Goal: Information Seeking & Learning: Compare options

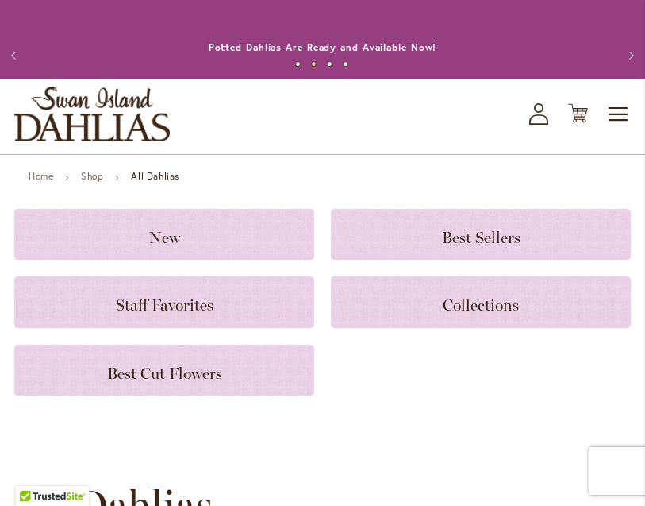
click at [294, 395] on div "Best Cut Flowers" at bounding box center [164, 369] width 300 height 51
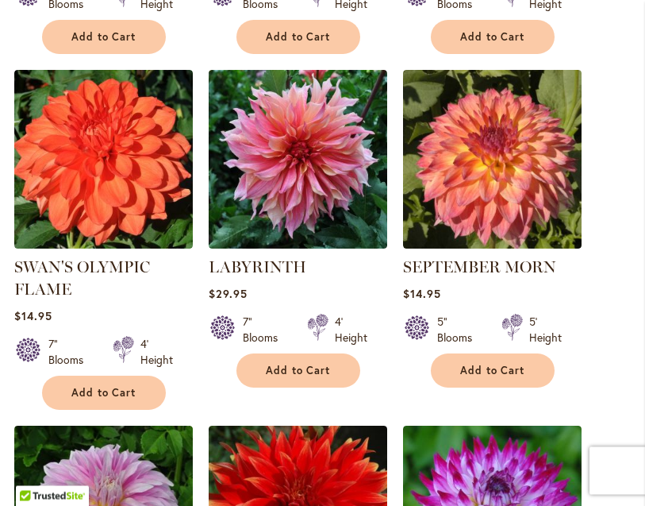
scroll to position [687, 0]
click at [342, 212] on img at bounding box center [298, 159] width 179 height 179
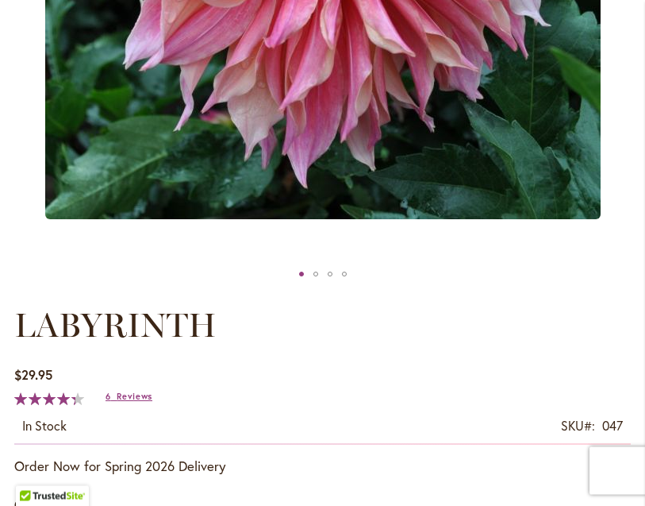
scroll to position [584, 0]
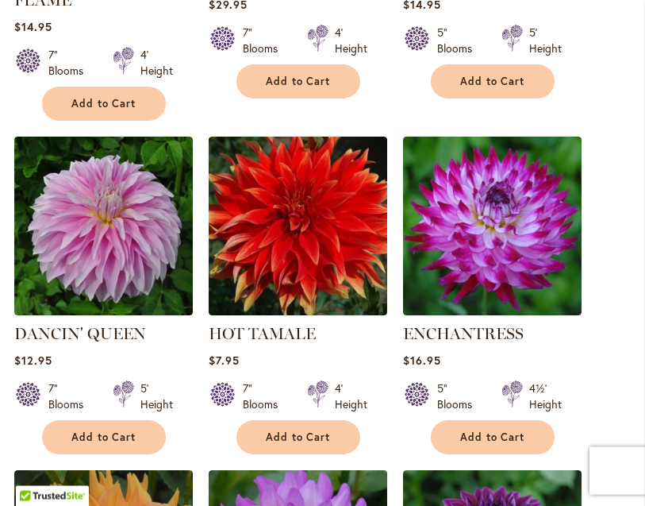
scroll to position [976, 0]
click at [514, 444] on span "Add to Cart" at bounding box center [492, 436] width 65 height 13
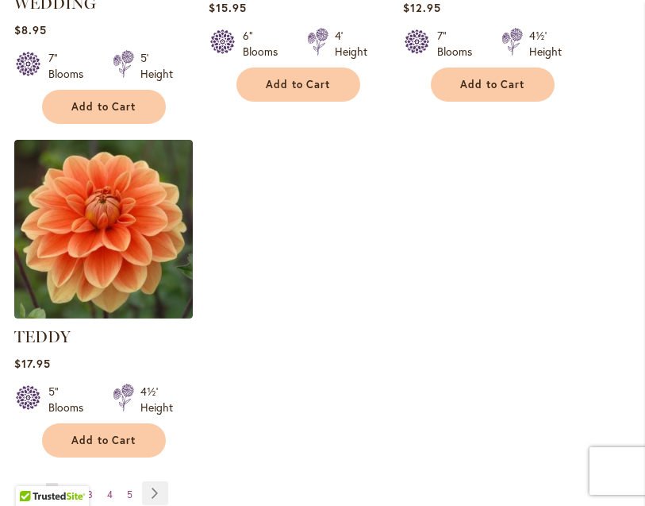
scroll to position [2022, 0]
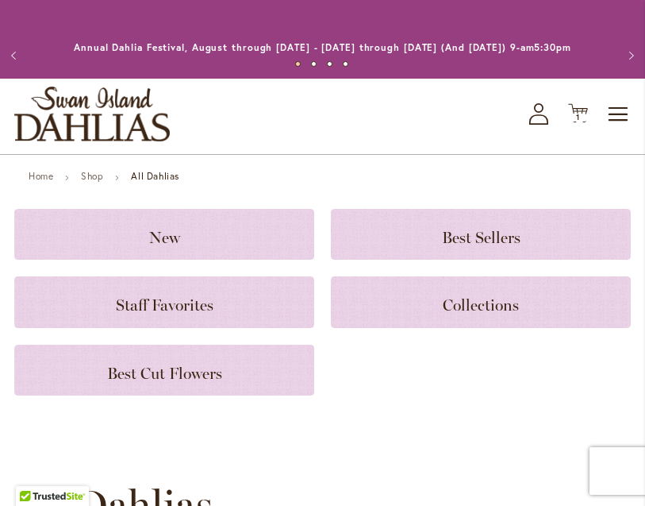
click at [541, 310] on h3 "Collections" at bounding box center [481, 301] width 262 height 17
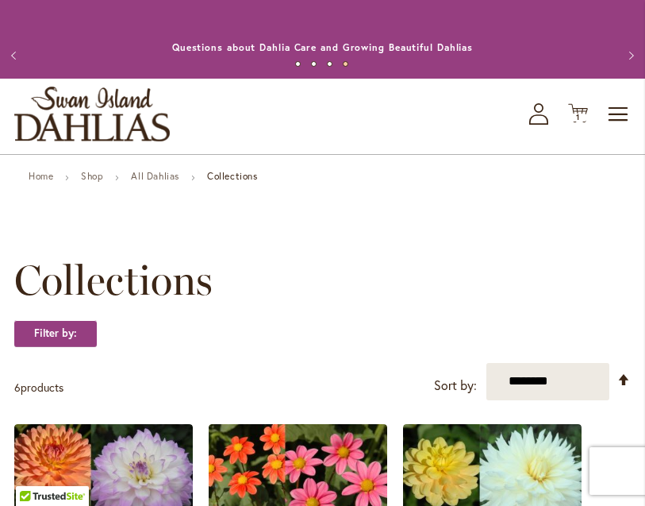
click at [607, 130] on span "Toggle Nav" at bounding box center [619, 114] width 24 height 32
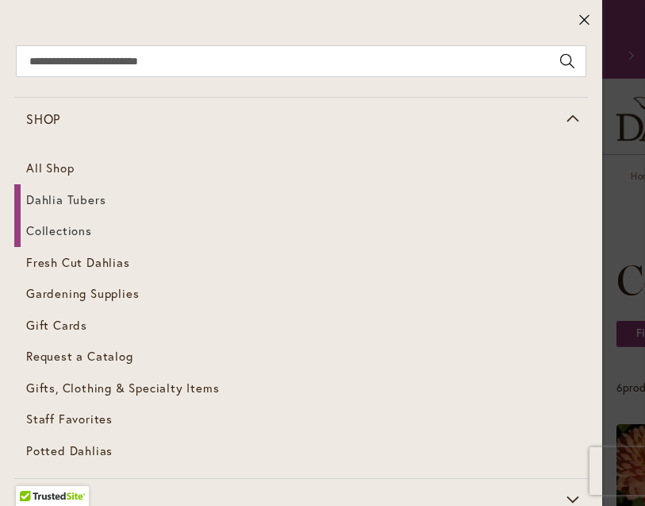
click at [91, 207] on link "Dahlia Tubers" at bounding box center [301, 200] width 574 height 32
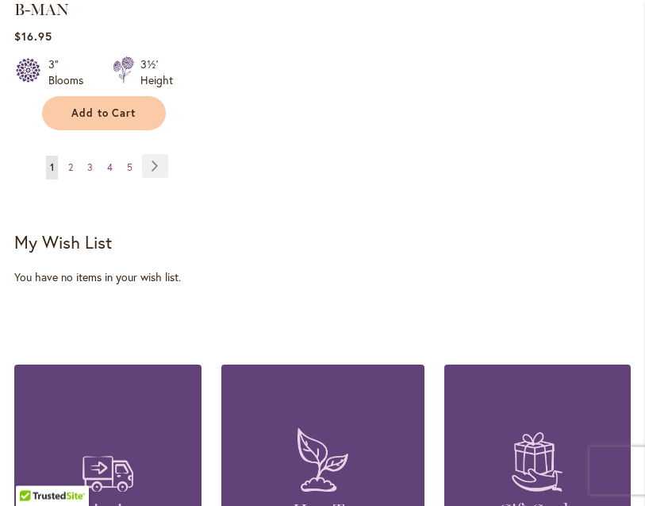
scroll to position [2547, 0]
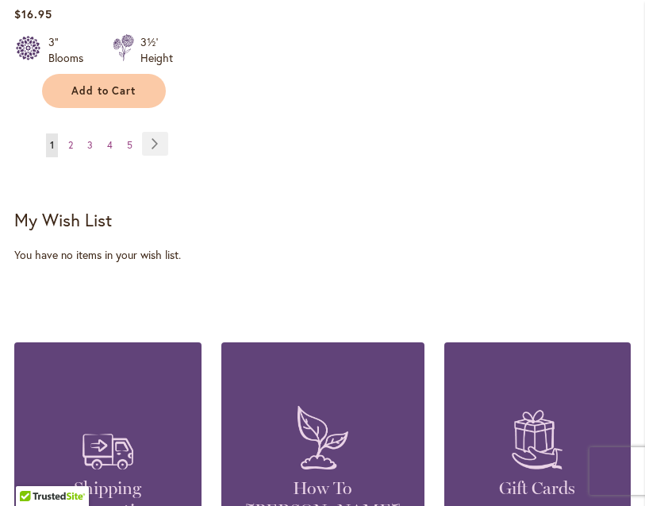
click at [157, 133] on link "Page Next" at bounding box center [155, 144] width 26 height 24
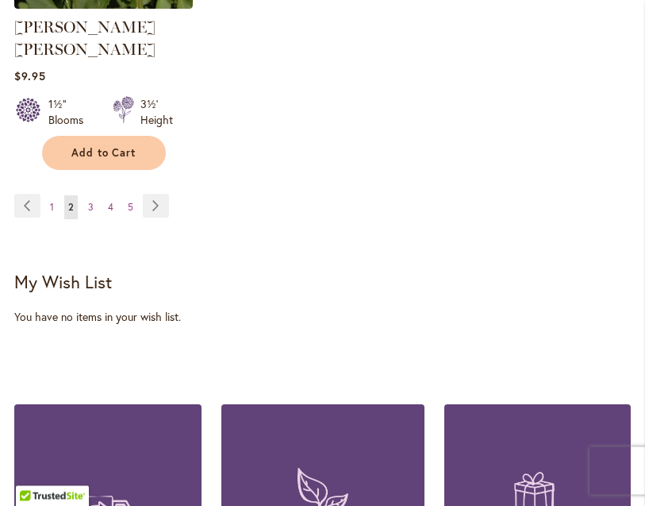
scroll to position [2485, 0]
click at [148, 194] on link "Page Next" at bounding box center [156, 206] width 26 height 24
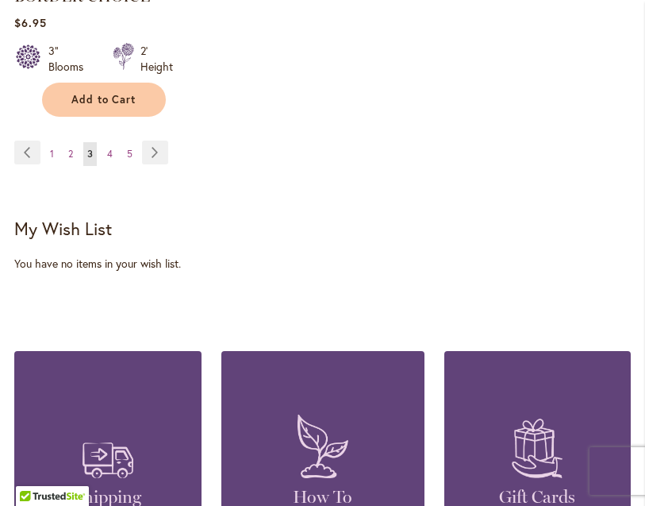
scroll to position [2532, 0]
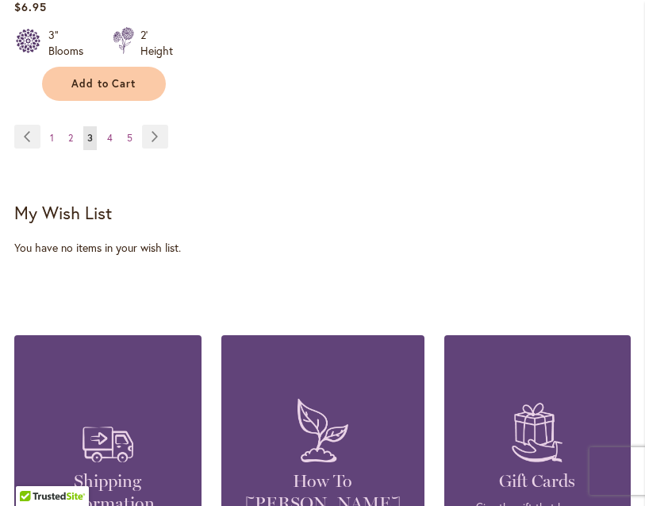
click at [156, 148] on link "Page Next" at bounding box center [155, 137] width 26 height 24
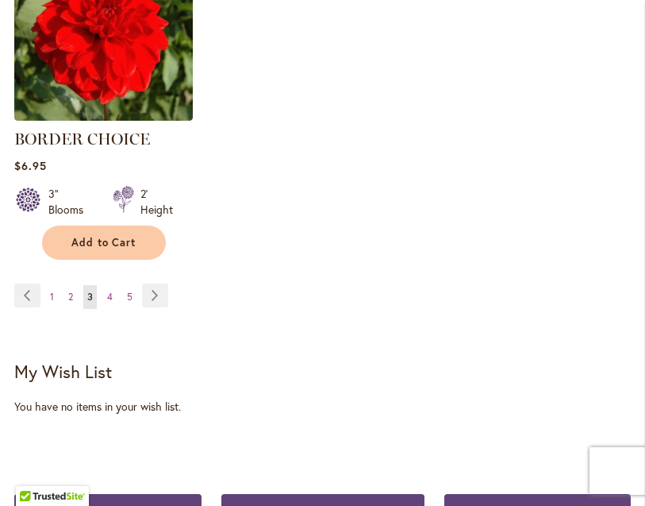
scroll to position [2365, 0]
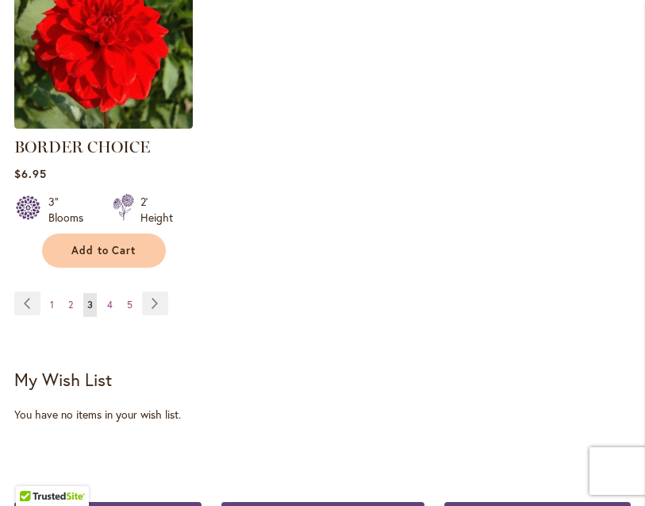
click at [156, 315] on link "Page Next" at bounding box center [155, 303] width 26 height 24
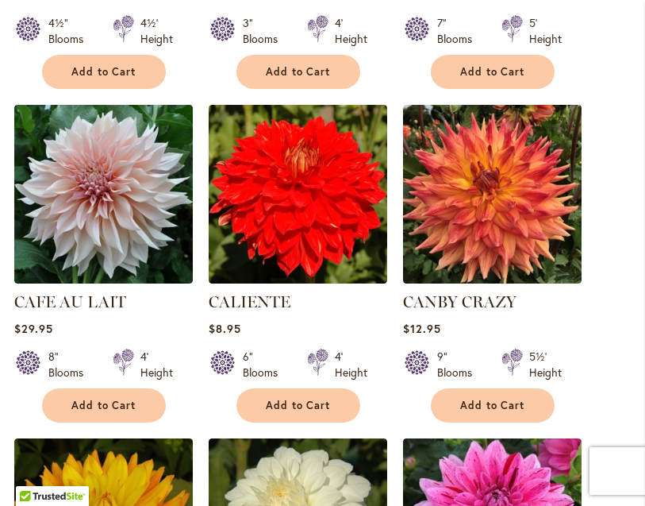
scroll to position [1562, 0]
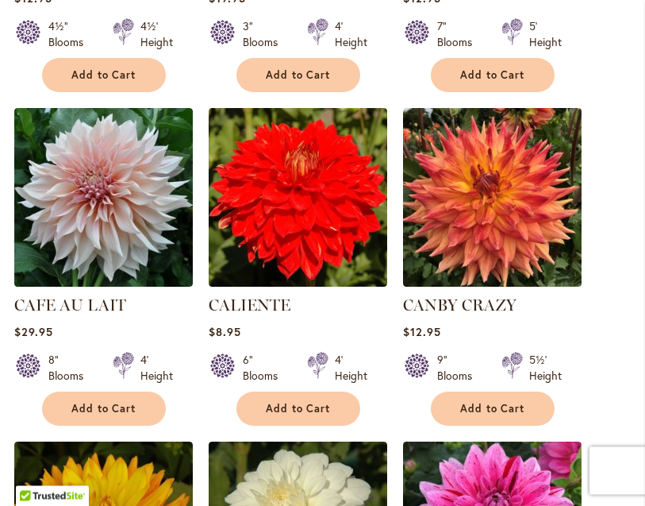
click at [52, 220] on img at bounding box center [103, 198] width 179 height 179
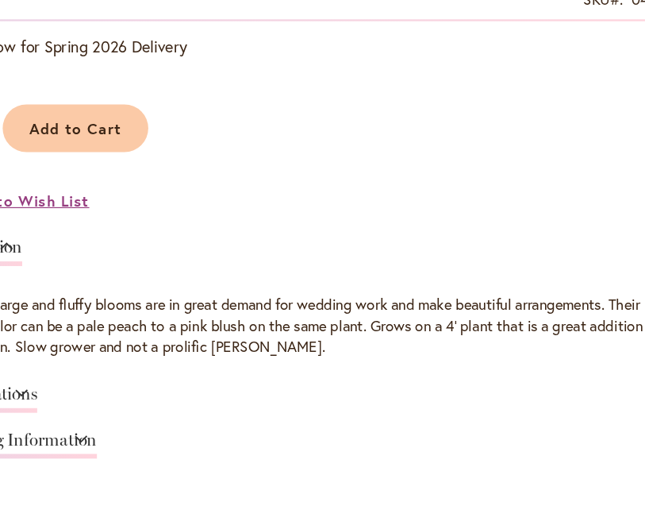
scroll to position [1013, 0]
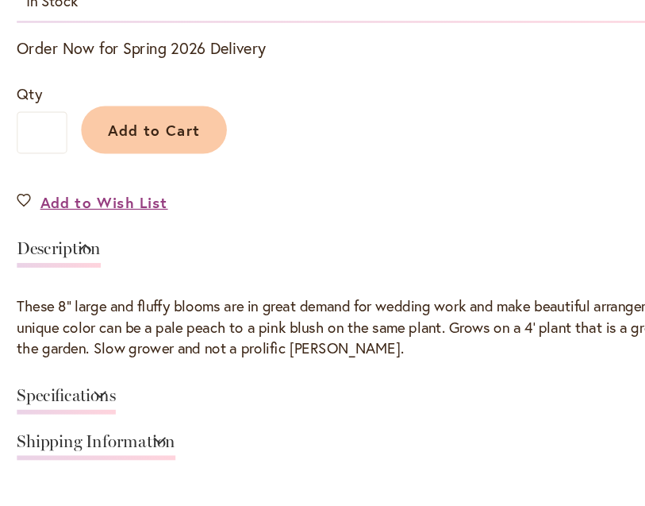
click at [44, 346] on link "Specifications" at bounding box center [56, 340] width 84 height 23
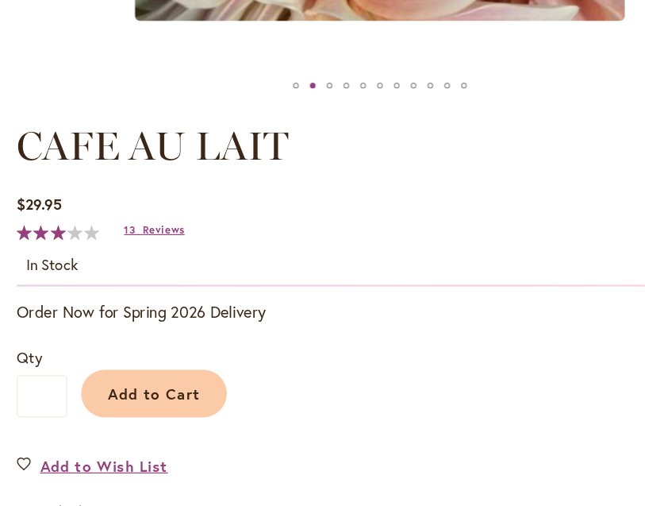
scroll to position [783, 0]
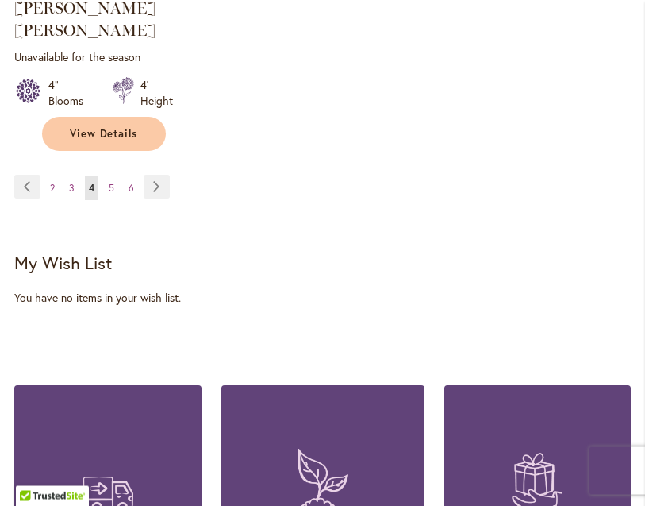
scroll to position [2526, 0]
click at [151, 185] on link "Page Next" at bounding box center [157, 187] width 26 height 24
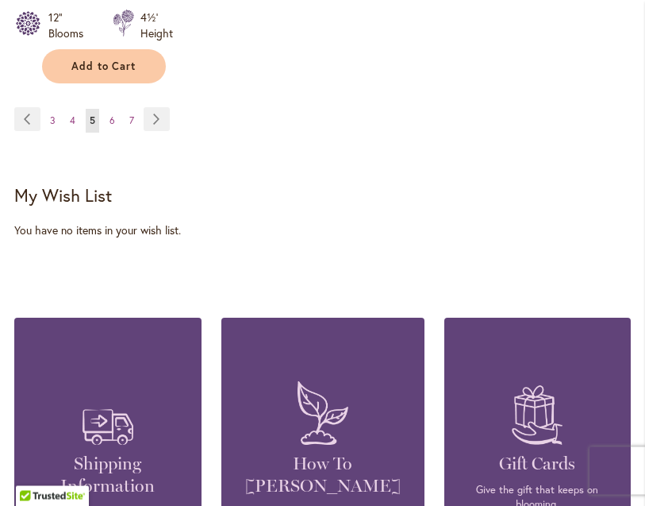
scroll to position [2594, 0]
click at [144, 107] on link "Page Next" at bounding box center [157, 119] width 26 height 24
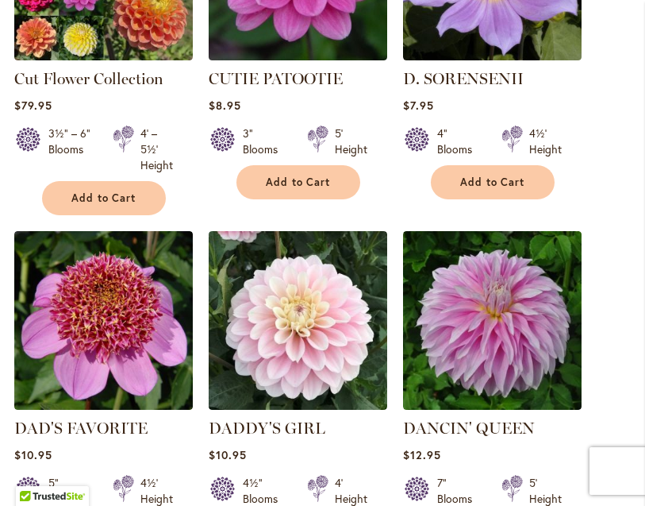
scroll to position [1861, 0]
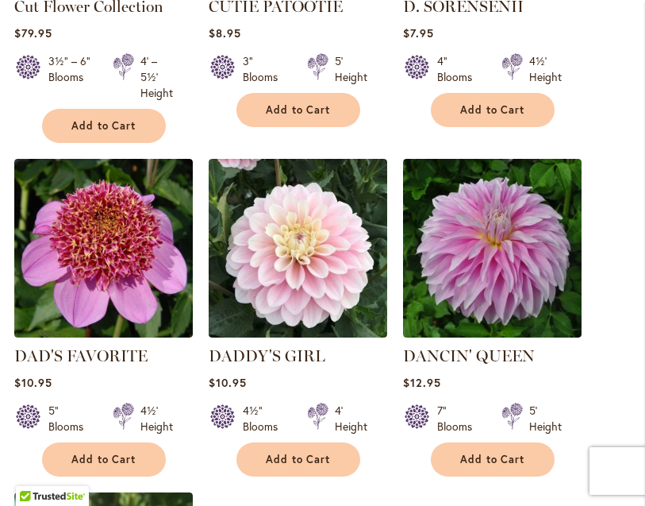
click at [330, 275] on img at bounding box center [298, 248] width 179 height 179
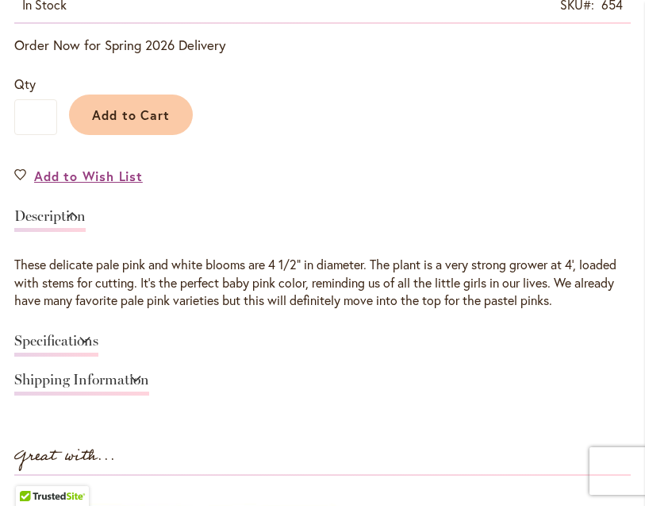
scroll to position [1105, 0]
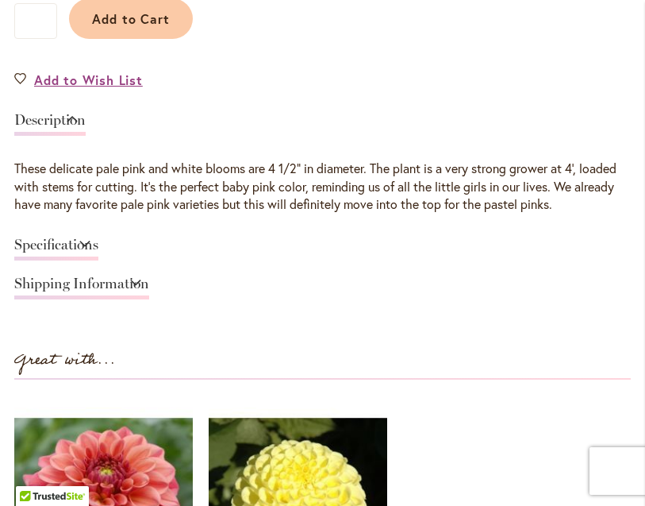
click at [98, 260] on link "Specifications" at bounding box center [56, 248] width 84 height 23
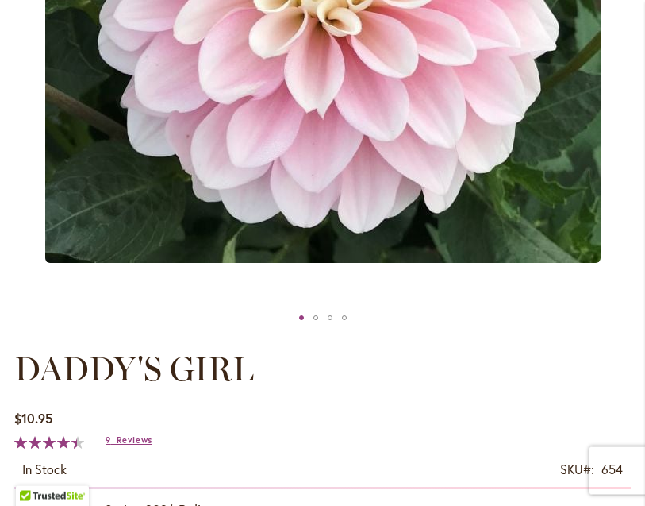
scroll to position [535, 0]
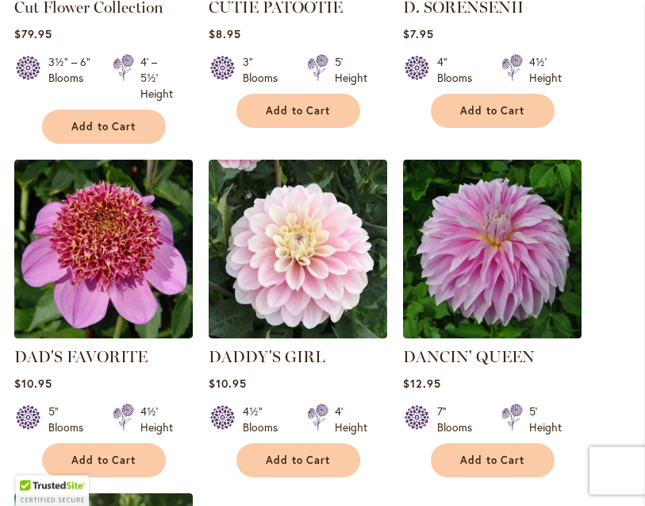
scroll to position [1860, 0]
click at [331, 265] on img at bounding box center [298, 249] width 179 height 179
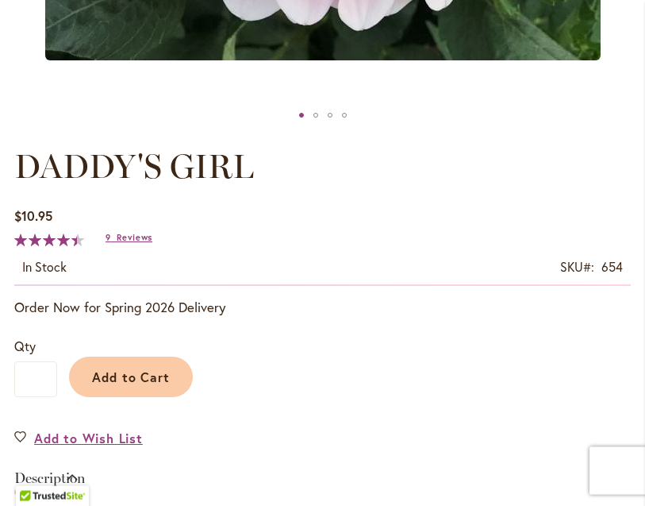
scroll to position [744, 0]
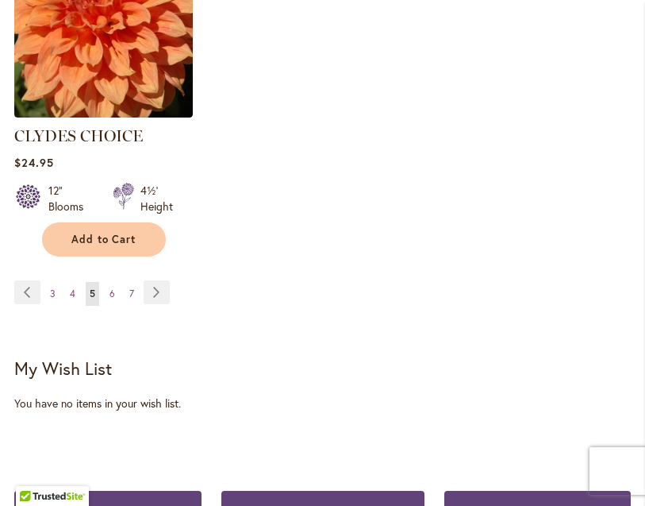
scroll to position [2553, 0]
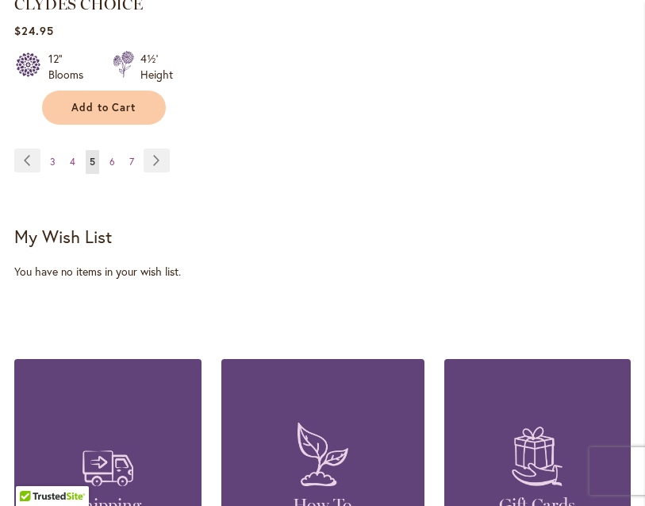
click at [156, 148] on link "Page Next" at bounding box center [157, 160] width 26 height 24
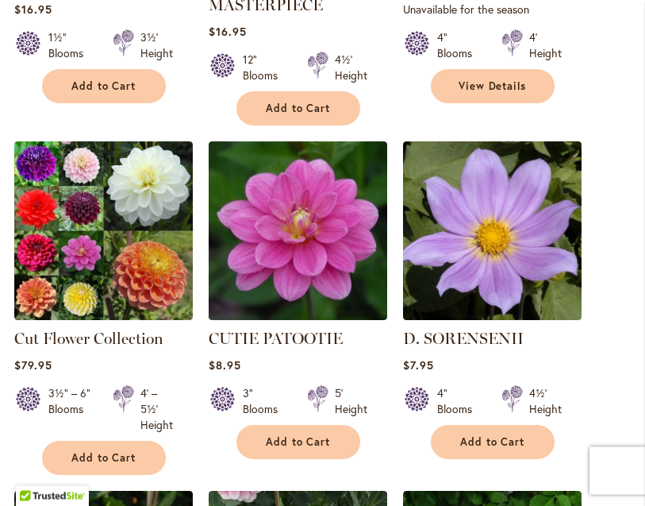
scroll to position [1530, 0]
click at [252, 281] on img at bounding box center [298, 230] width 179 height 179
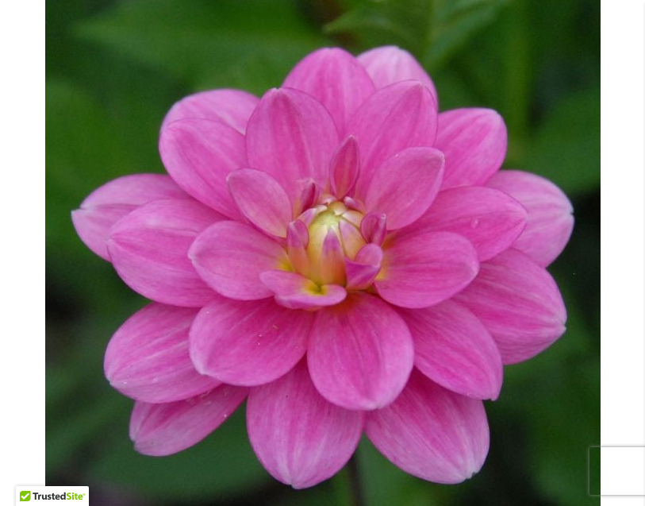
scroll to position [244, 0]
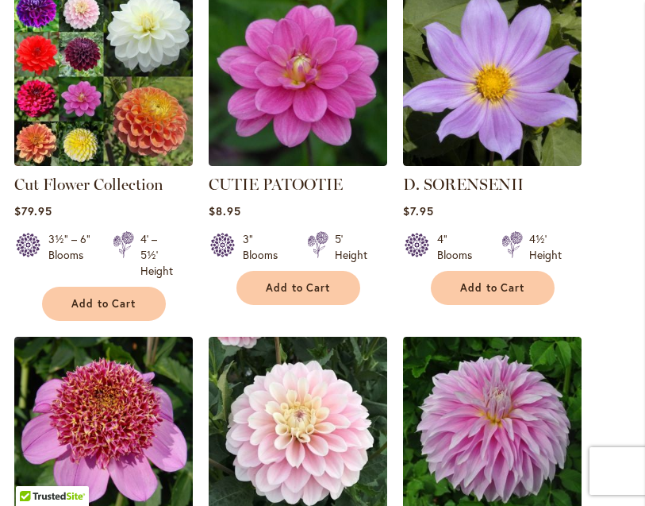
scroll to position [1695, 0]
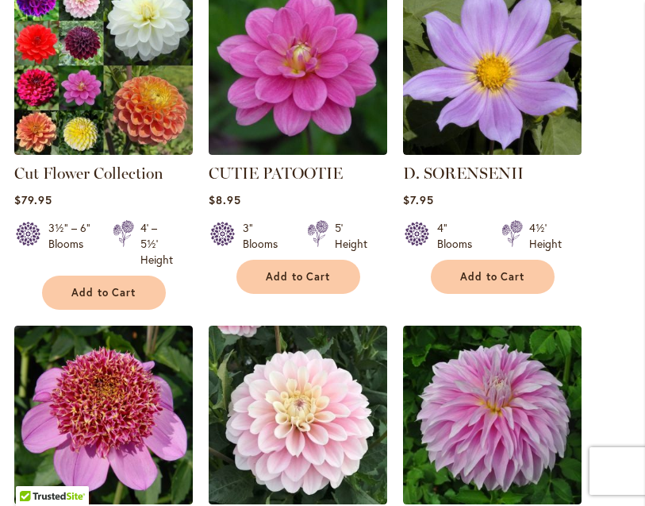
click at [556, 131] on img at bounding box center [492, 65] width 179 height 179
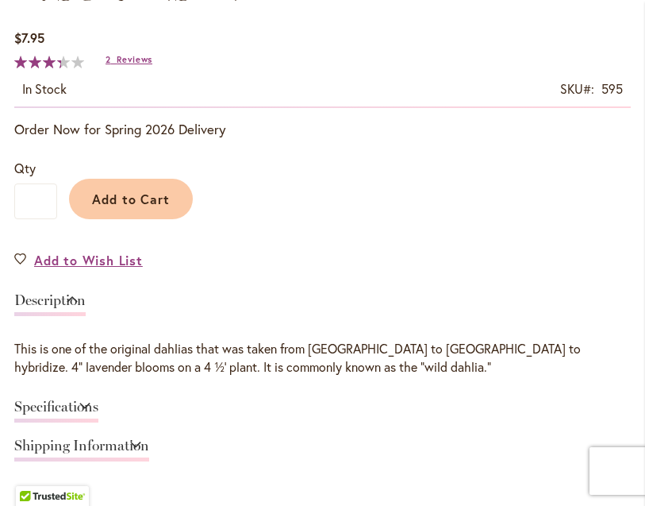
scroll to position [924, 0]
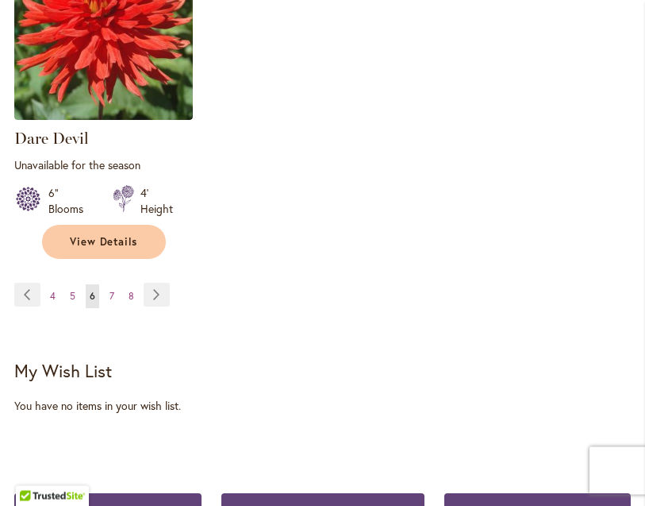
scroll to position [2474, 0]
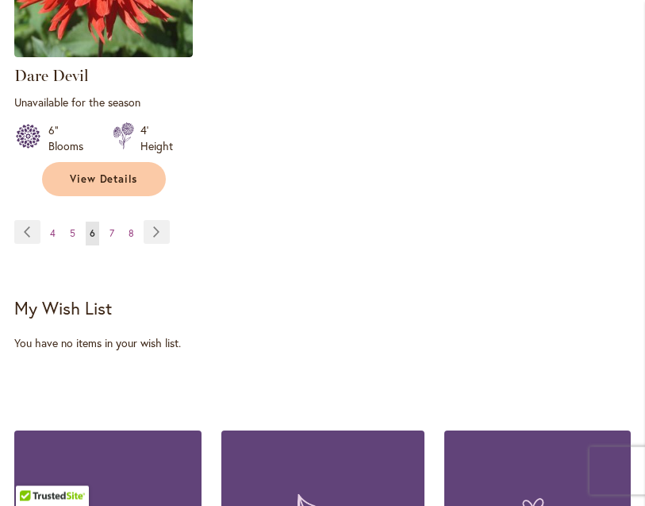
click at [156, 235] on link "Page Next" at bounding box center [157, 233] width 26 height 24
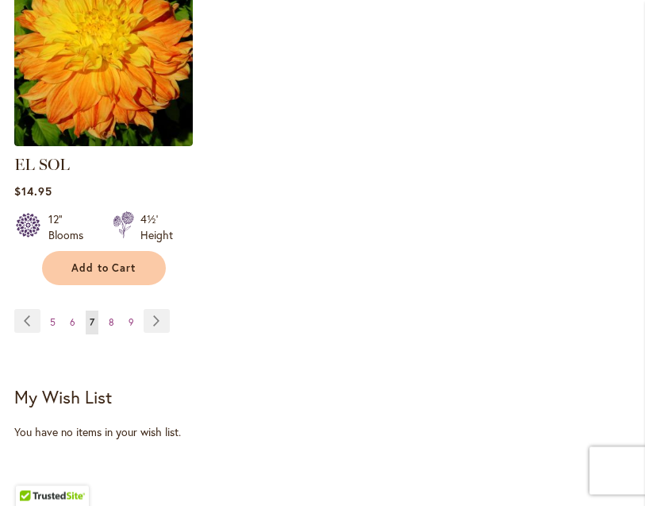
scroll to position [2370, 0]
click at [155, 321] on link "Page Next" at bounding box center [157, 321] width 26 height 24
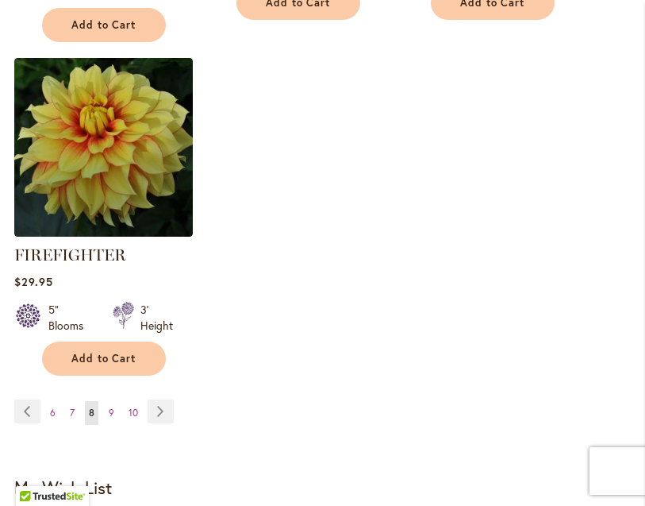
scroll to position [2361, 0]
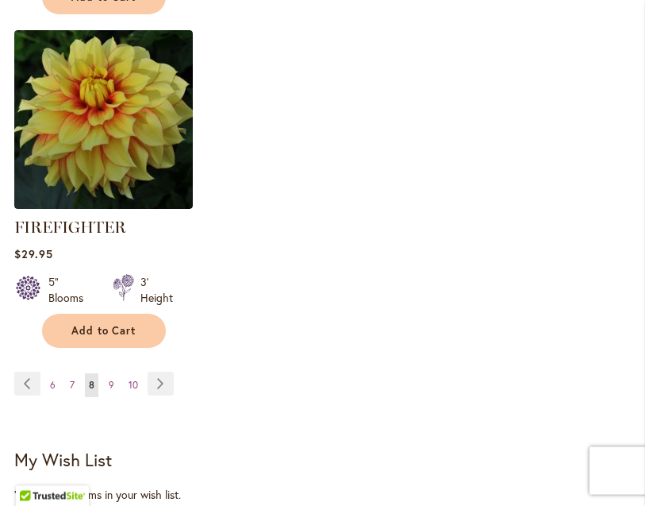
click at [157, 396] on link "Page Next" at bounding box center [161, 384] width 26 height 24
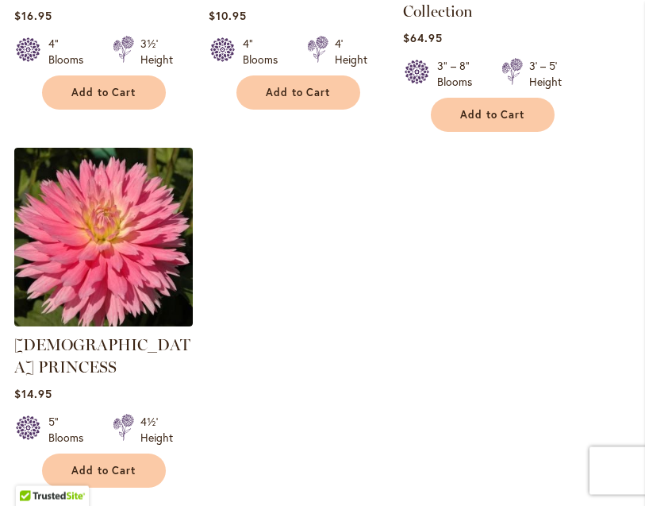
scroll to position [2257, 0]
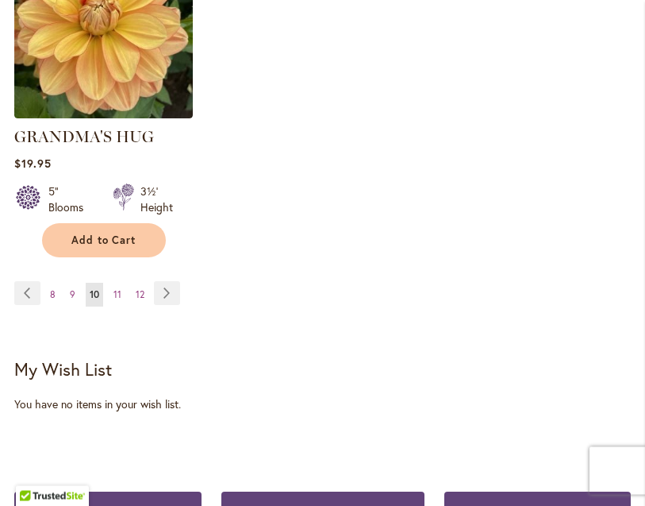
scroll to position [2398, 0]
click at [184, 281] on ul "Page Previous Page 8 Page 9 You're currently reading page 10 Page 11 Page 12 Pa…" at bounding box center [100, 293] width 172 height 25
click at [173, 294] on link "Page Next" at bounding box center [167, 293] width 26 height 24
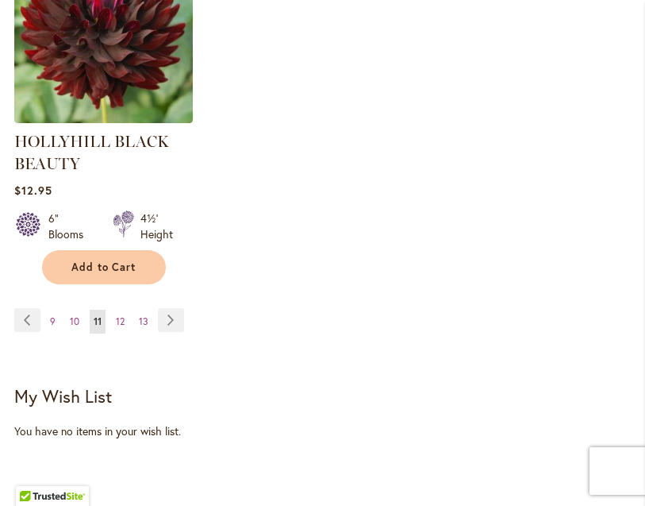
scroll to position [2435, 0]
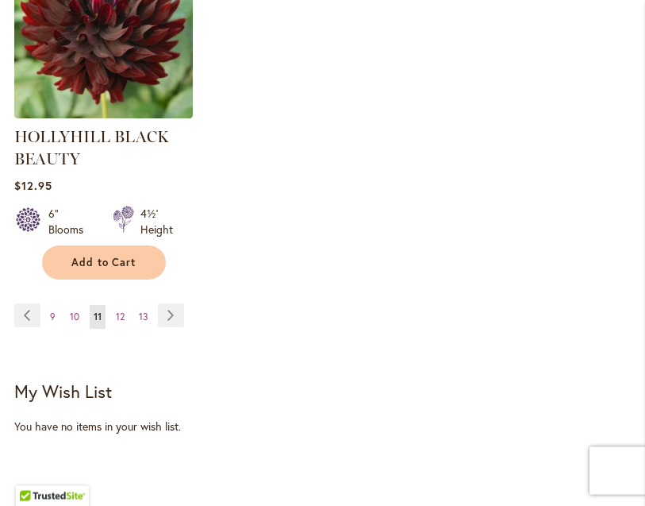
click at [161, 318] on link "Page Next" at bounding box center [171, 316] width 26 height 24
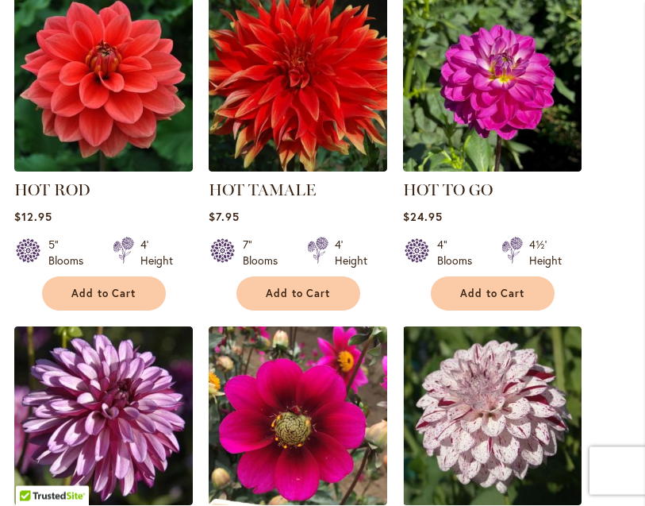
scroll to position [1320, 0]
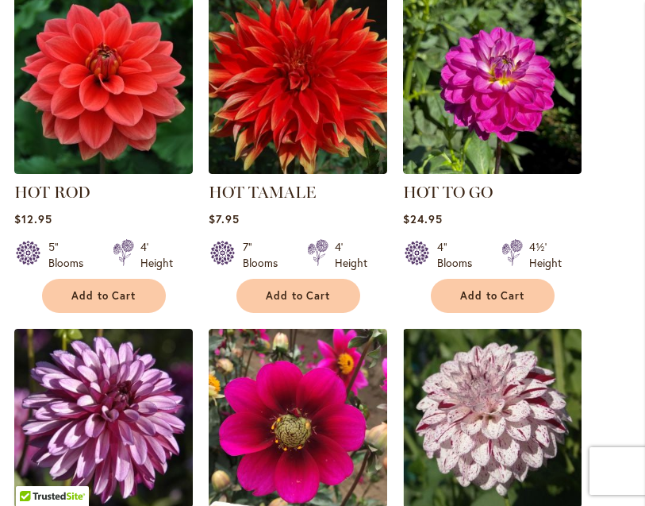
click at [147, 138] on img at bounding box center [103, 84] width 179 height 179
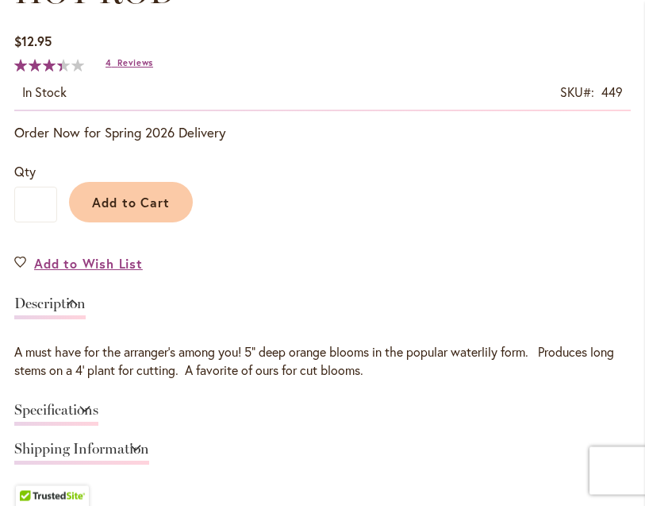
scroll to position [922, 0]
click at [98, 419] on link "Specifications" at bounding box center [56, 413] width 84 height 23
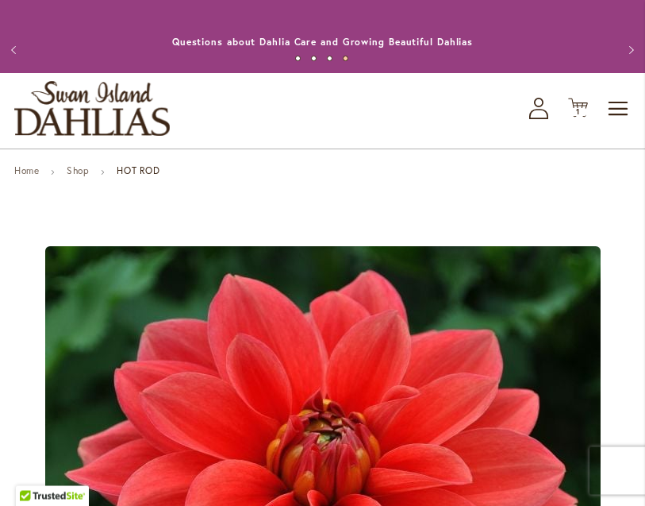
scroll to position [0, 0]
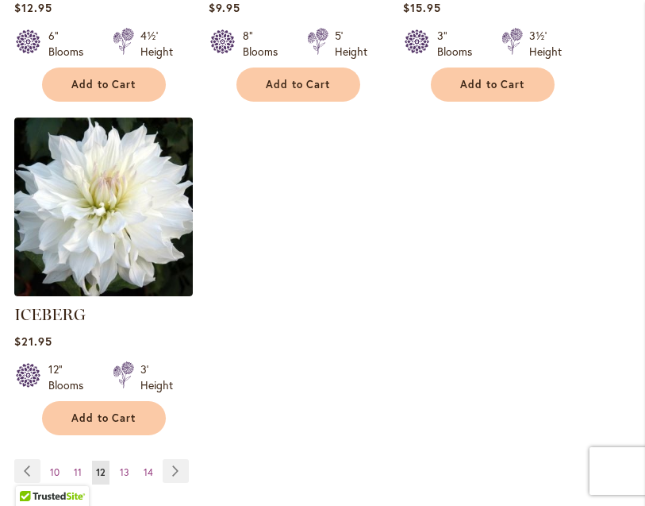
scroll to position [2222, 0]
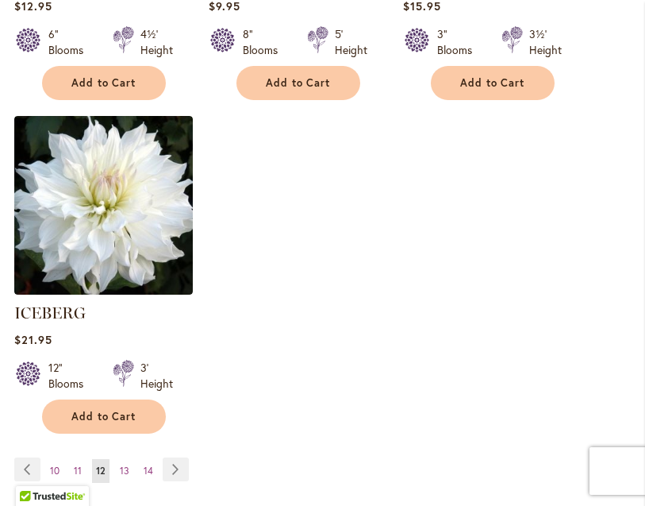
click at [182, 462] on link "Page Next" at bounding box center [176, 469] width 26 height 24
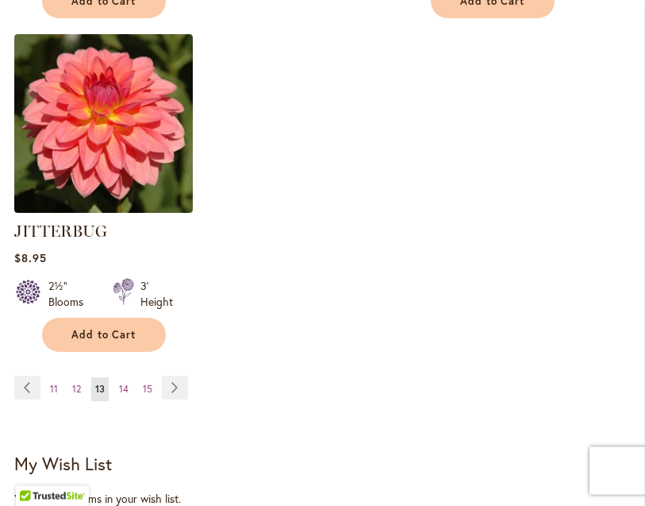
scroll to position [2341, 0]
click at [187, 375] on link "Page Next" at bounding box center [175, 387] width 26 height 24
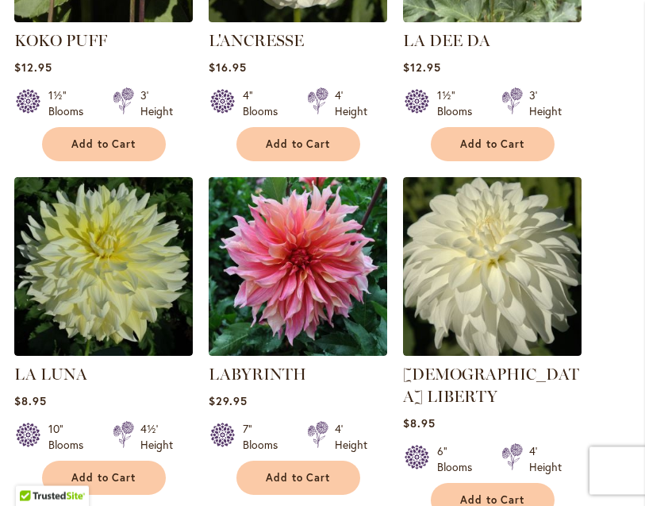
scroll to position [1808, 0]
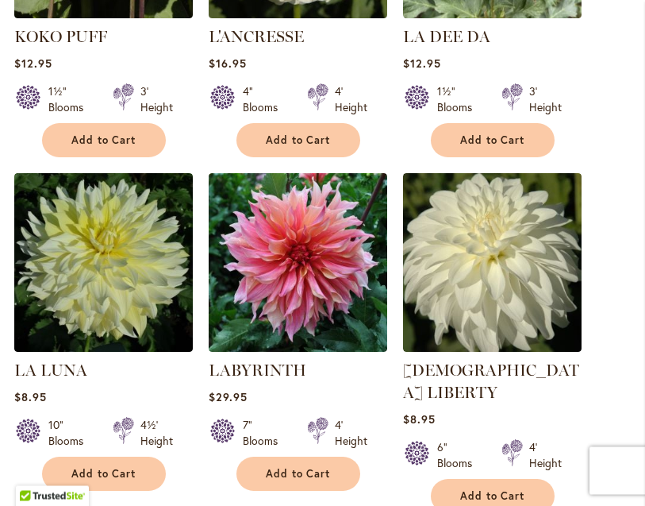
click at [341, 305] on img at bounding box center [298, 263] width 179 height 179
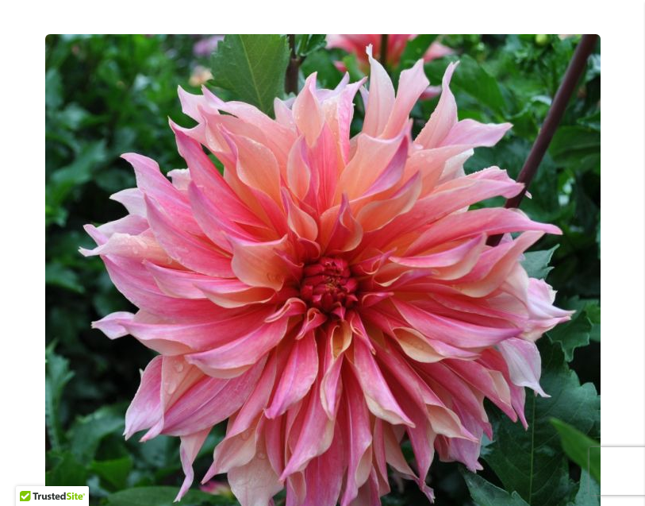
scroll to position [217, 0]
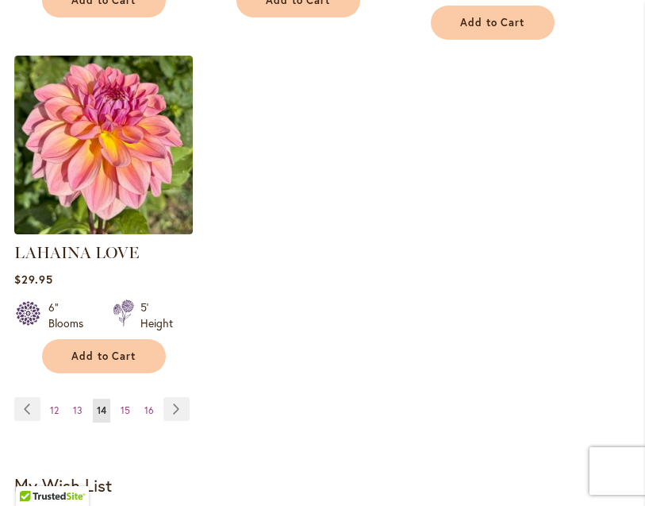
scroll to position [2299, 0]
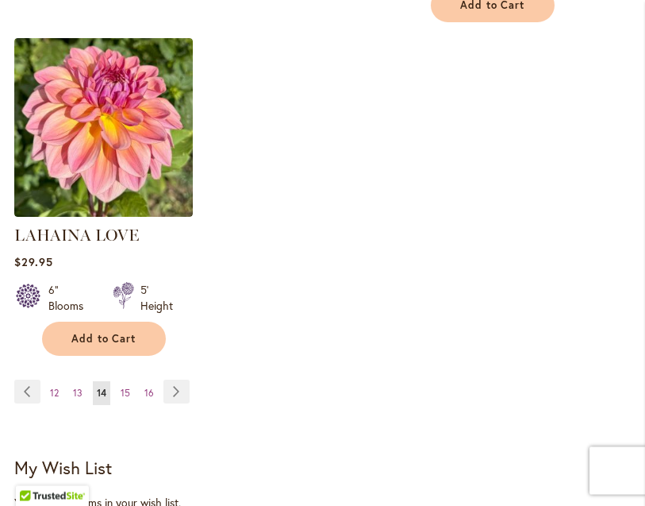
click at [178, 380] on link "Page Next" at bounding box center [177, 392] width 26 height 24
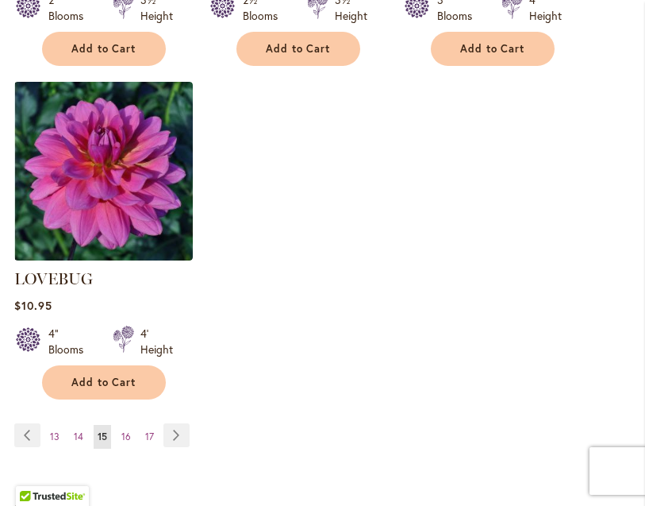
scroll to position [2360, 0]
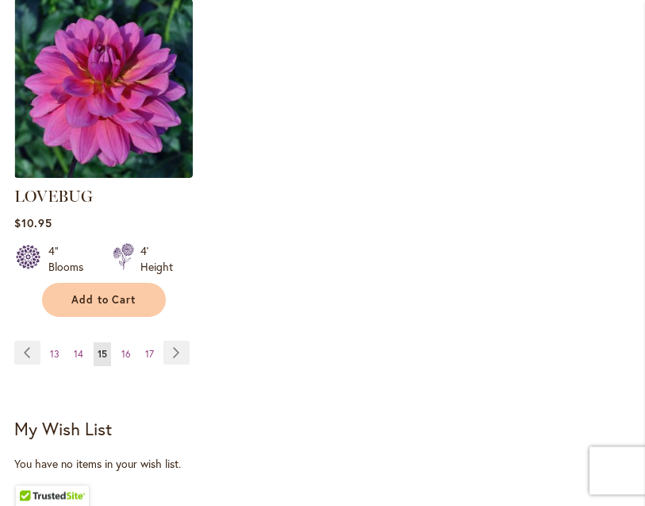
click at [182, 341] on link "Page Next" at bounding box center [177, 353] width 26 height 24
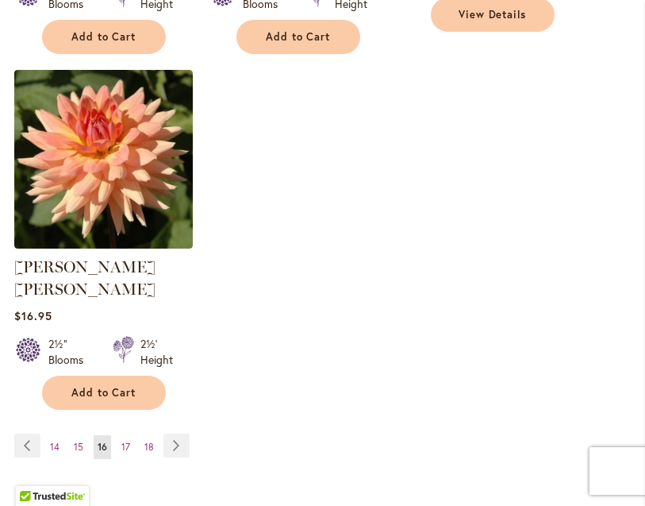
scroll to position [2314, 0]
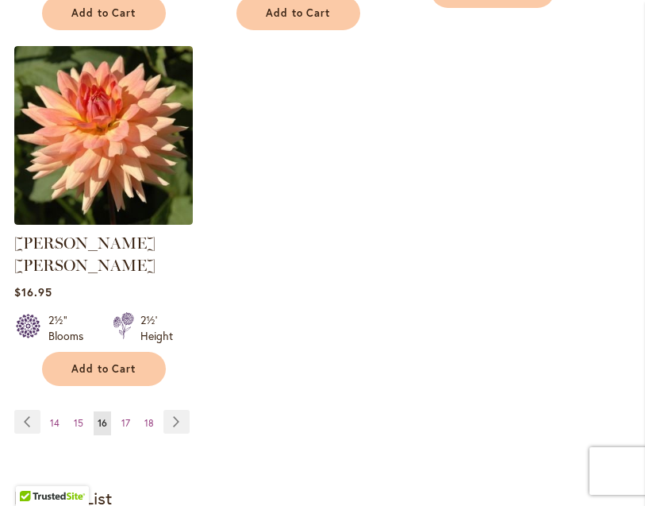
click at [177, 410] on link "Page Next" at bounding box center [177, 422] width 26 height 24
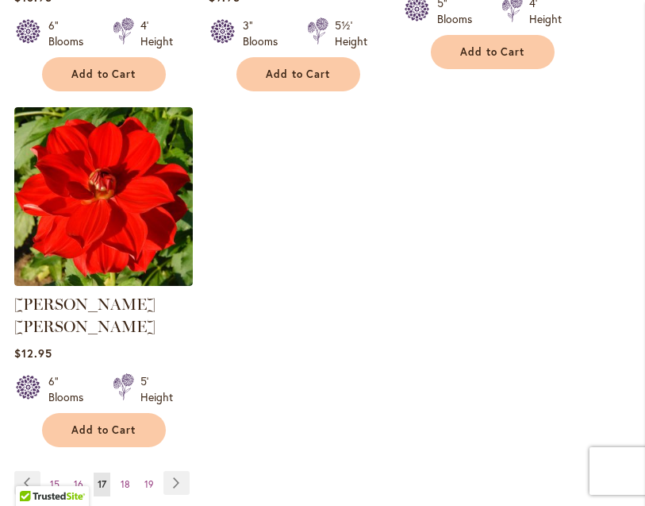
scroll to position [2249, 0]
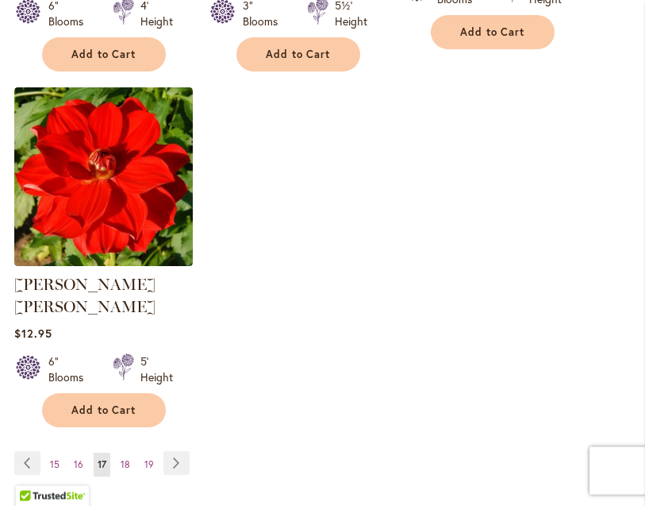
click at [175, 452] on link "Page Next" at bounding box center [177, 464] width 26 height 24
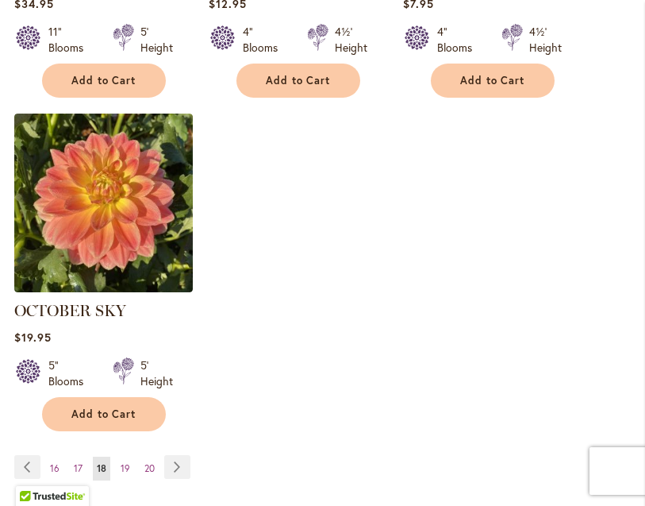
scroll to position [2264, 0]
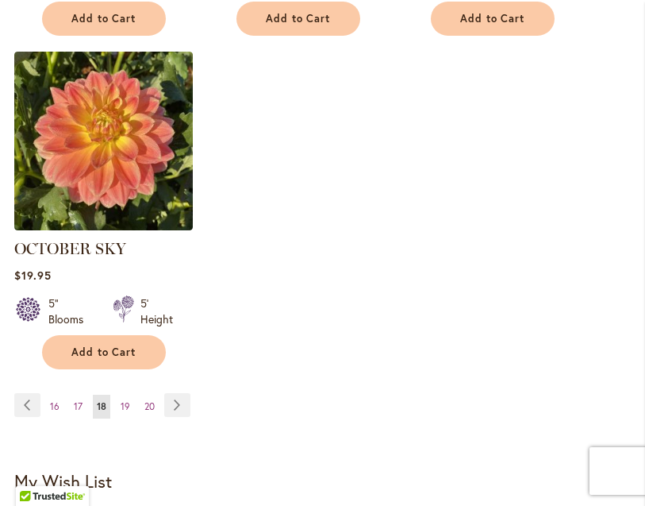
click at [180, 417] on link "Page Next" at bounding box center [177, 405] width 26 height 24
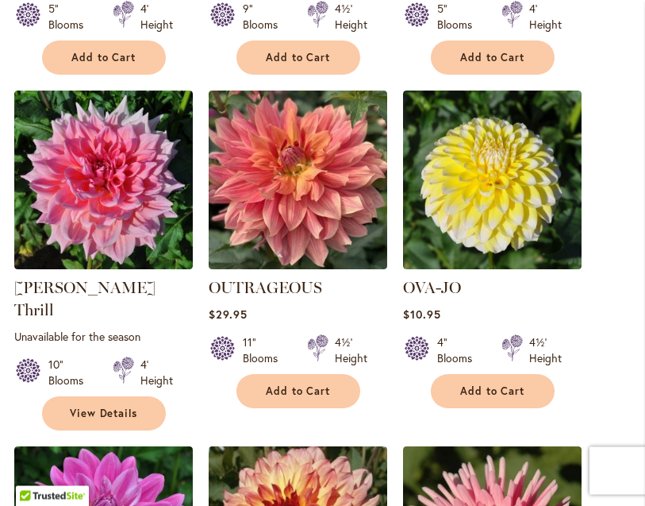
scroll to position [1226, 0]
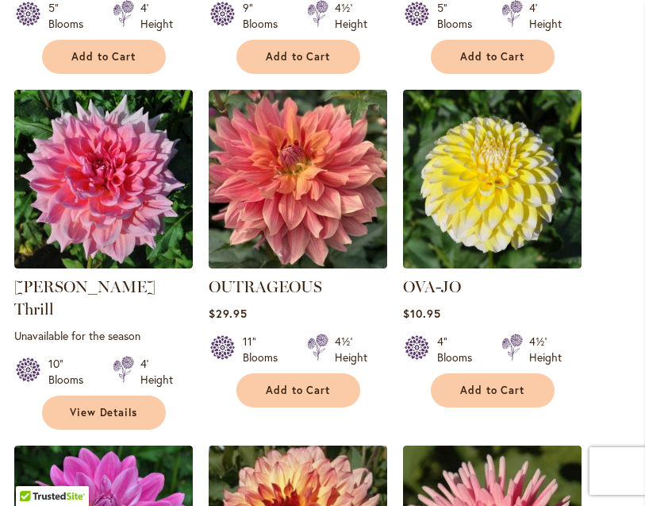
click at [60, 230] on img at bounding box center [103, 179] width 179 height 179
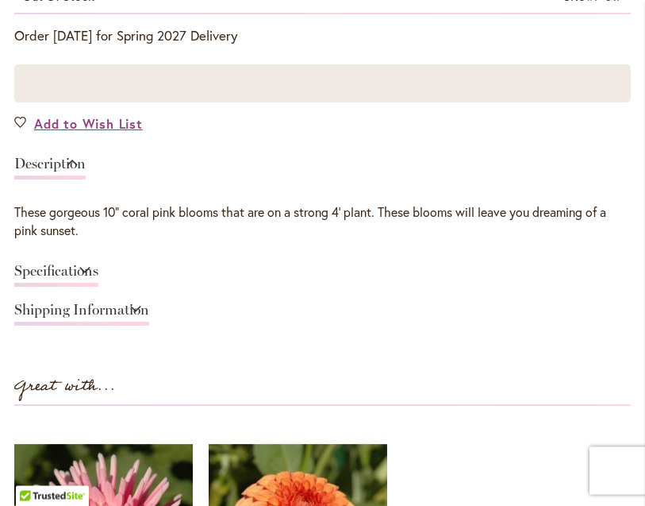
scroll to position [1033, 0]
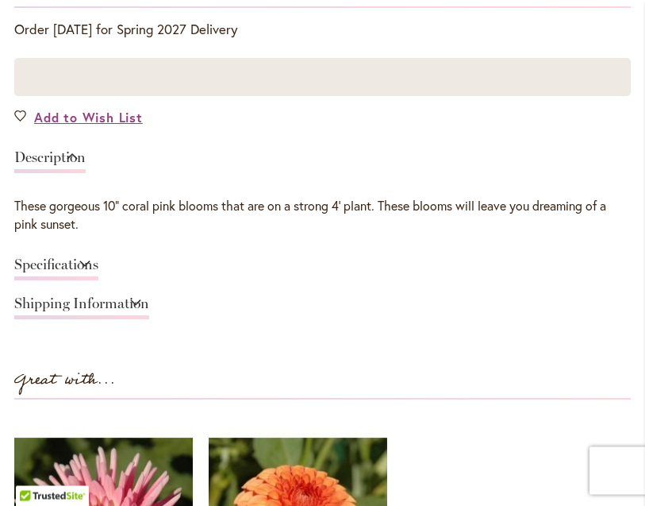
click at [90, 281] on link "Specifications" at bounding box center [56, 269] width 84 height 23
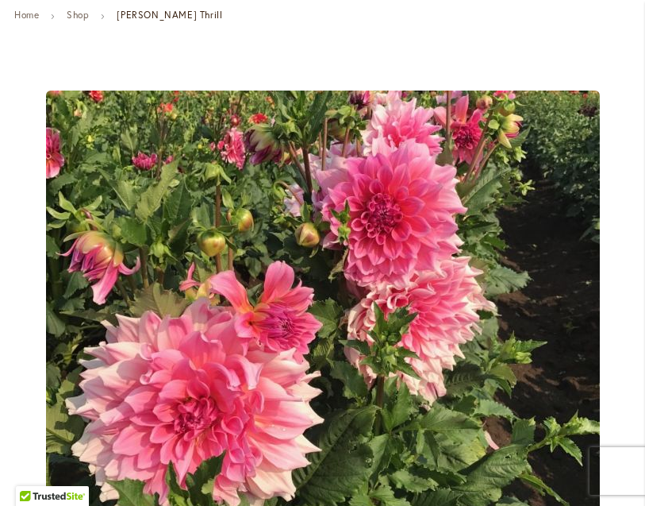
scroll to position [160, 0]
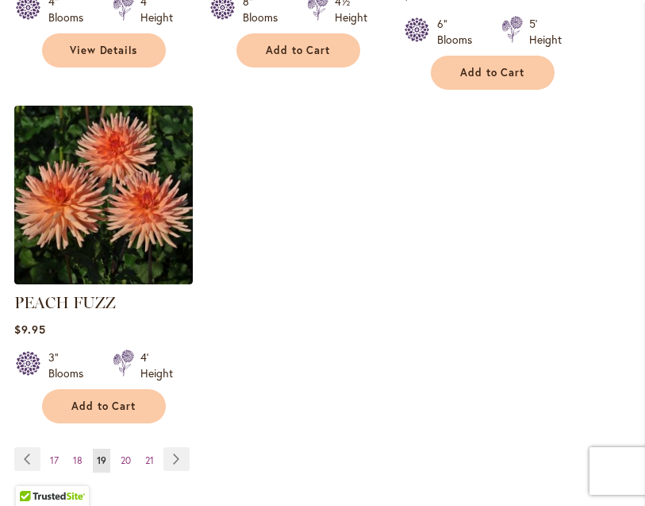
scroll to position [2289, 0]
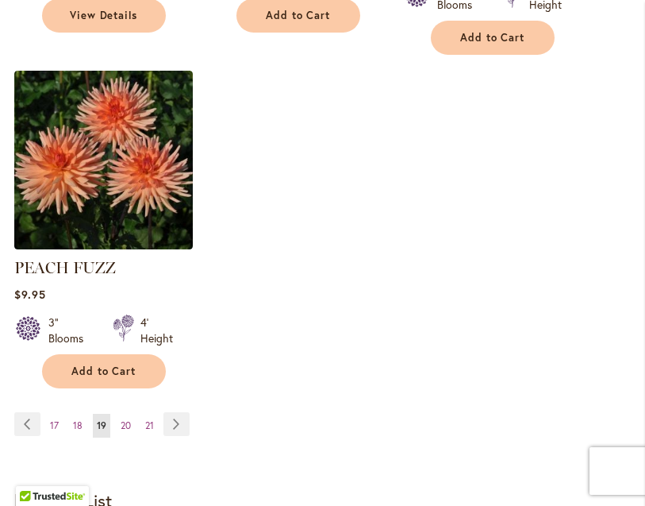
click at [175, 414] on link "Page Next" at bounding box center [177, 424] width 26 height 24
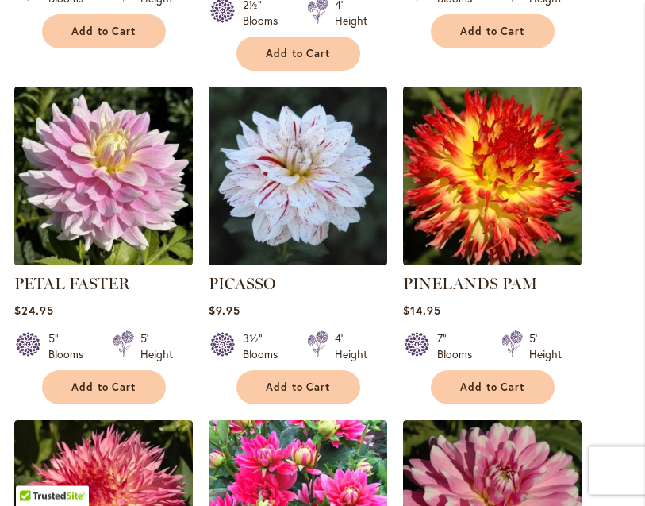
scroll to position [1273, 0]
click at [318, 198] on img at bounding box center [298, 176] width 179 height 179
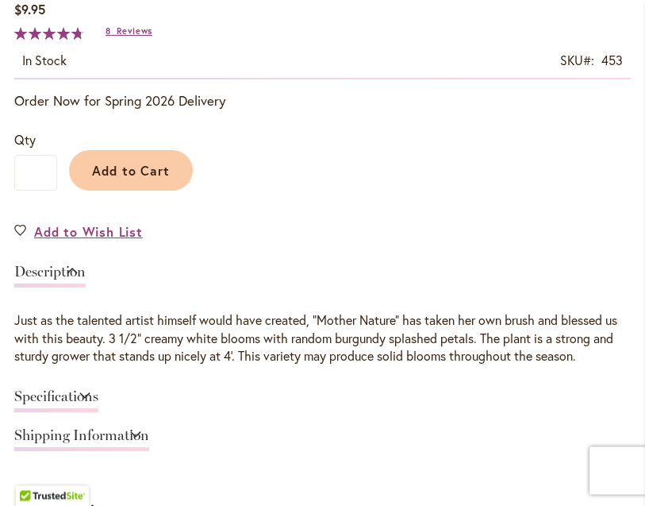
scroll to position [960, 0]
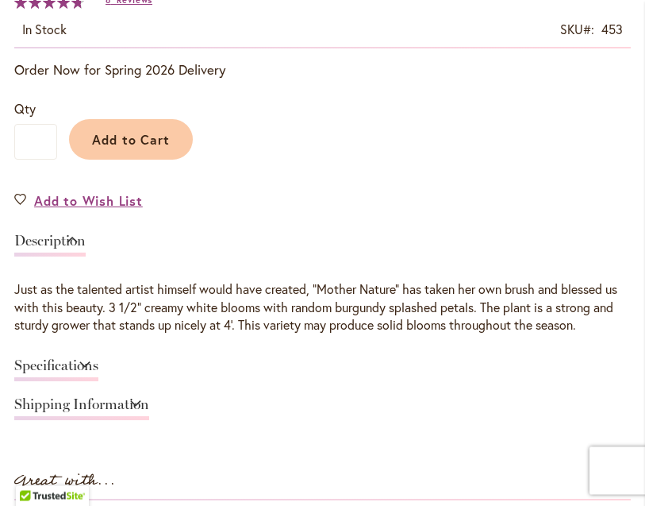
click at [628, 364] on div "Specifications" at bounding box center [322, 370] width 617 height 39
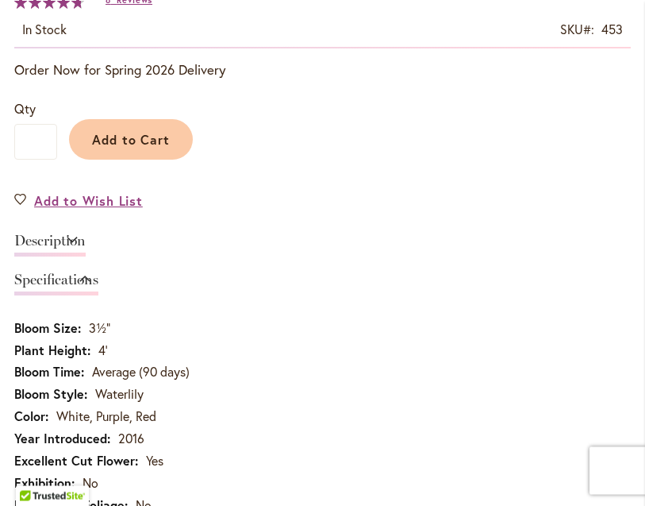
scroll to position [984, 0]
click at [491, 341] on td "3½"" at bounding box center [322, 330] width 617 height 22
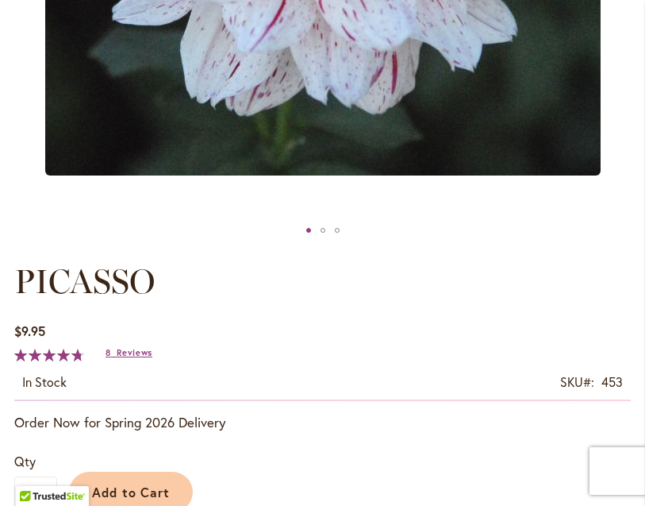
scroll to position [603, 0]
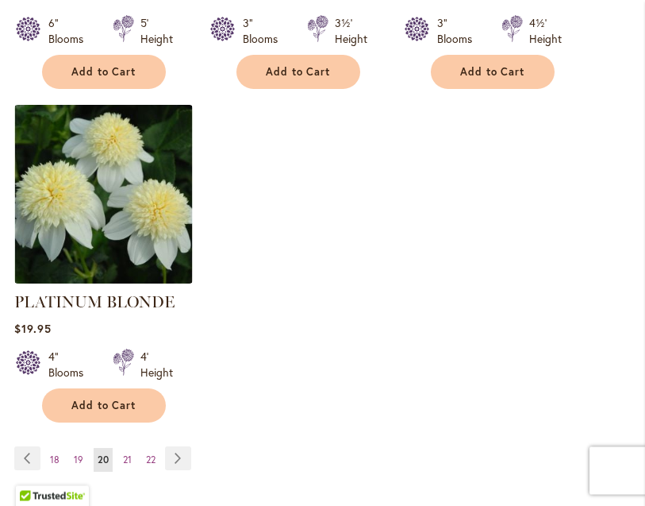
scroll to position [2282, 0]
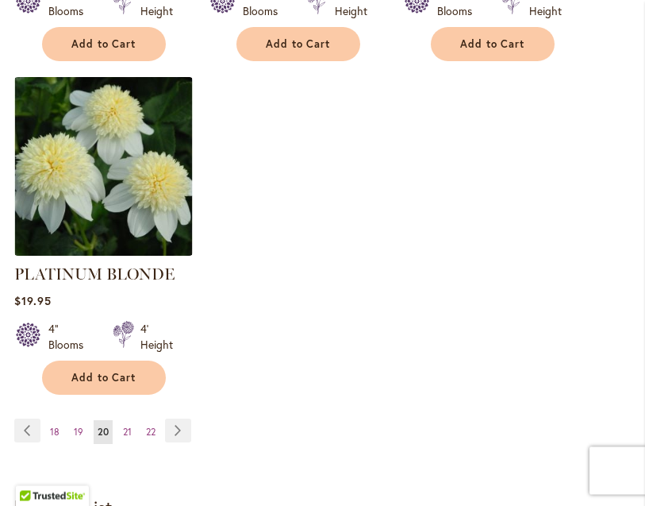
click at [175, 433] on link "Page Next" at bounding box center [178, 431] width 26 height 24
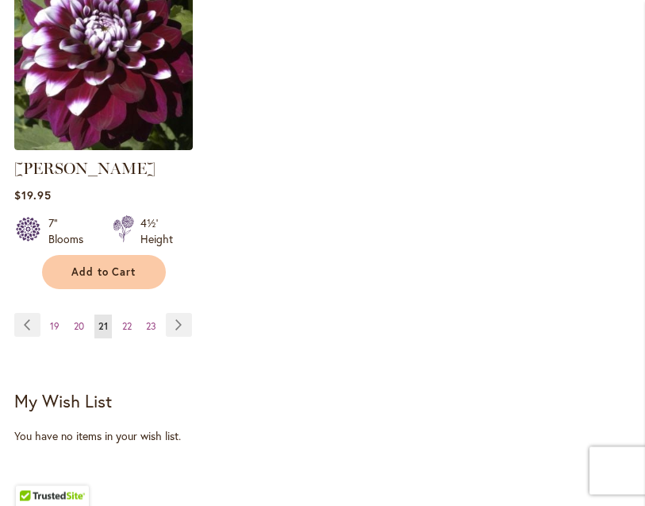
scroll to position [2366, 0]
click at [180, 337] on link "Page Next" at bounding box center [179, 325] width 26 height 24
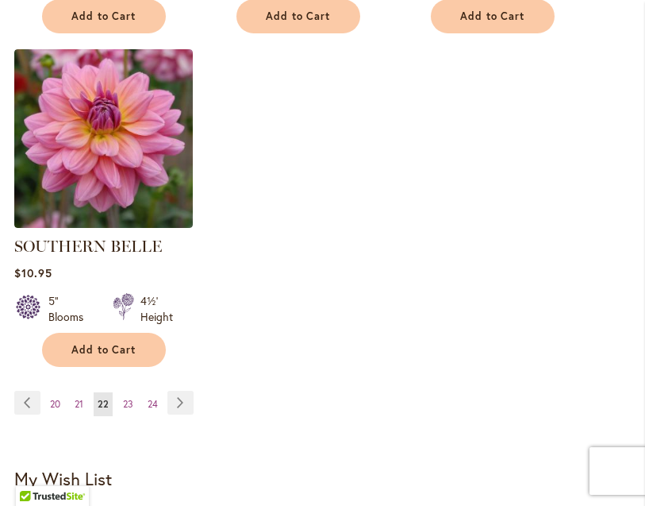
scroll to position [2304, 0]
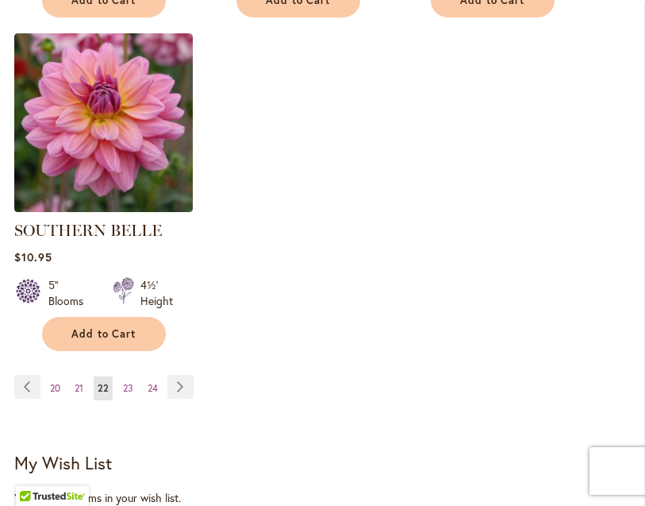
click at [183, 377] on link "Page Next" at bounding box center [180, 387] width 26 height 24
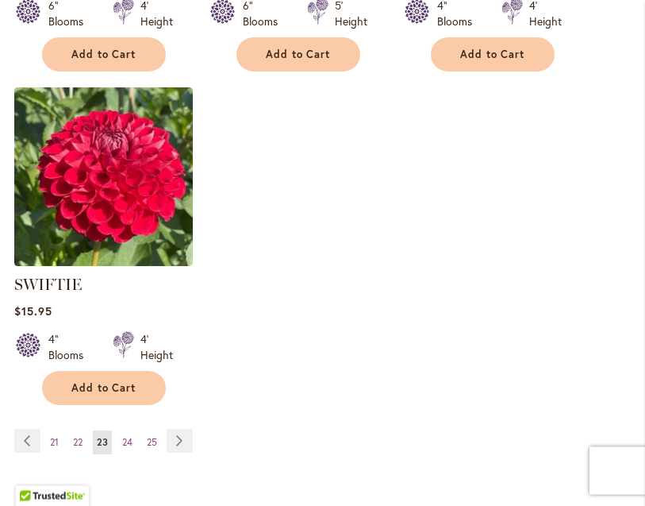
scroll to position [2250, 0]
click at [187, 452] on link "Page Next" at bounding box center [180, 441] width 26 height 24
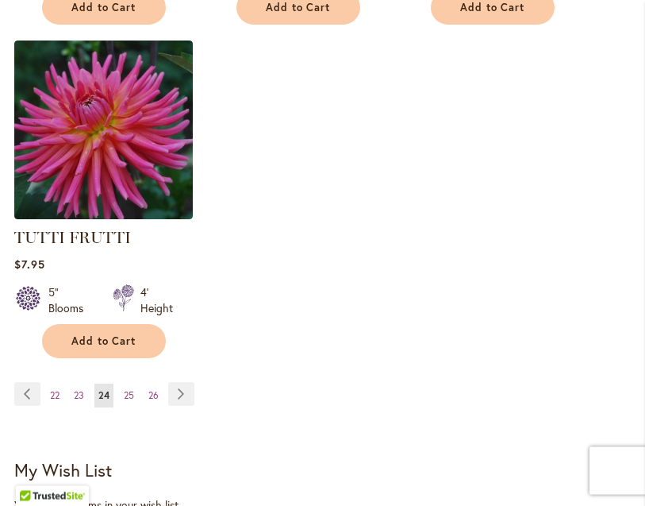
scroll to position [2297, 0]
click at [193, 386] on link "Page Next" at bounding box center [181, 394] width 26 height 24
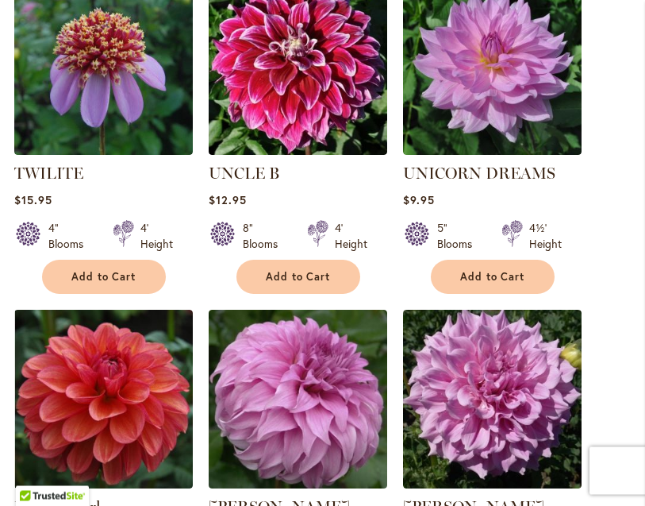
scroll to position [672, 0]
click at [566, 100] on img at bounding box center [492, 65] width 179 height 179
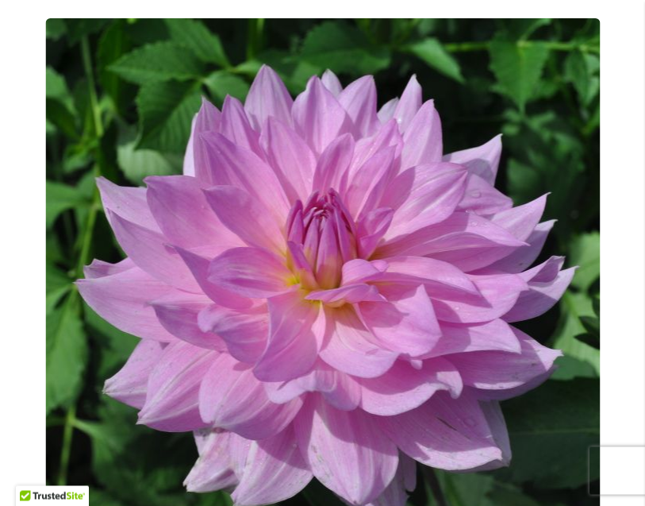
scroll to position [221, 0]
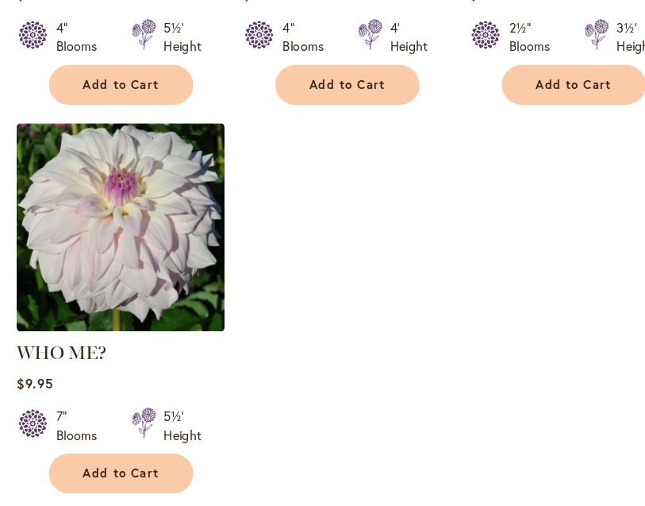
scroll to position [2232, 0]
click at [164, 221] on img at bounding box center [103, 195] width 179 height 179
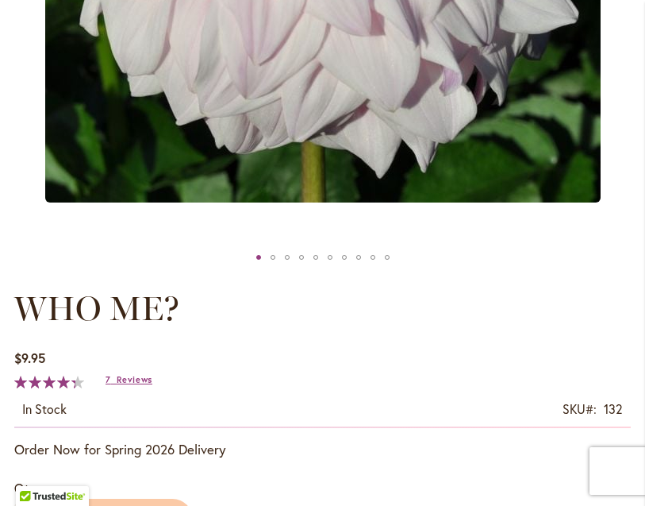
scroll to position [603, 0]
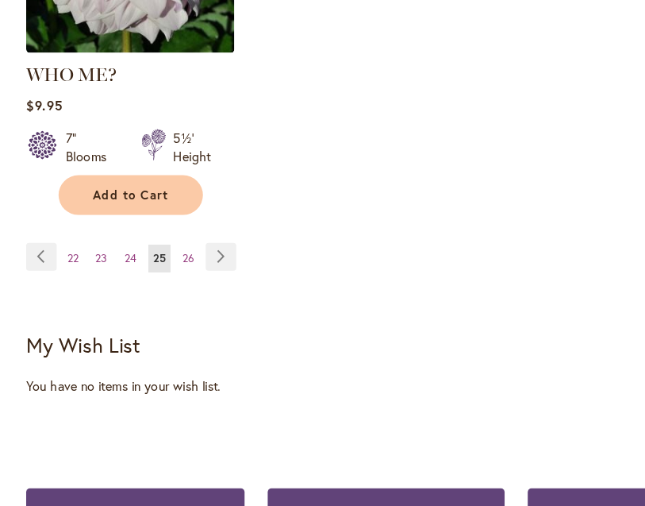
scroll to position [2461, 0]
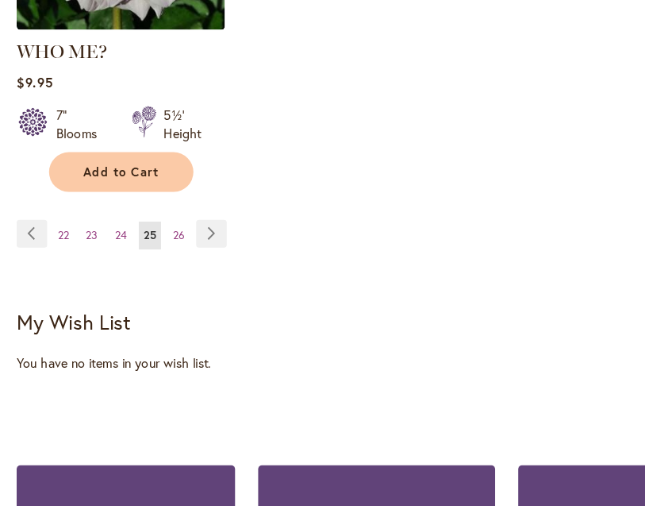
click at [179, 217] on link "Page Next" at bounding box center [181, 229] width 26 height 24
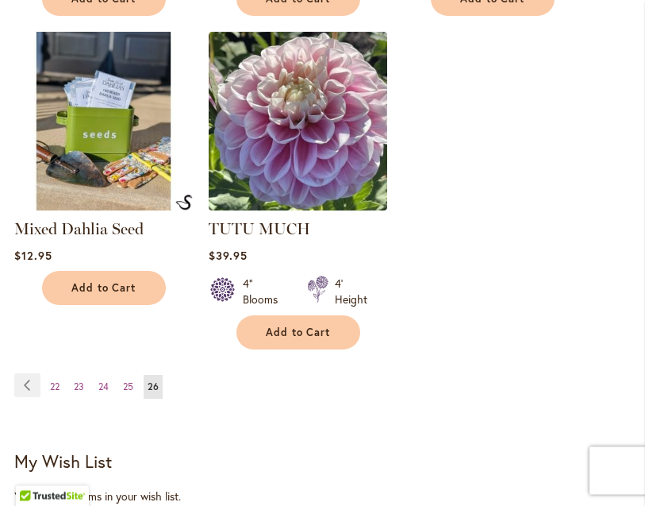
scroll to position [1950, 0]
click at [162, 398] on strong "You're currently reading page 26" at bounding box center [153, 387] width 19 height 24
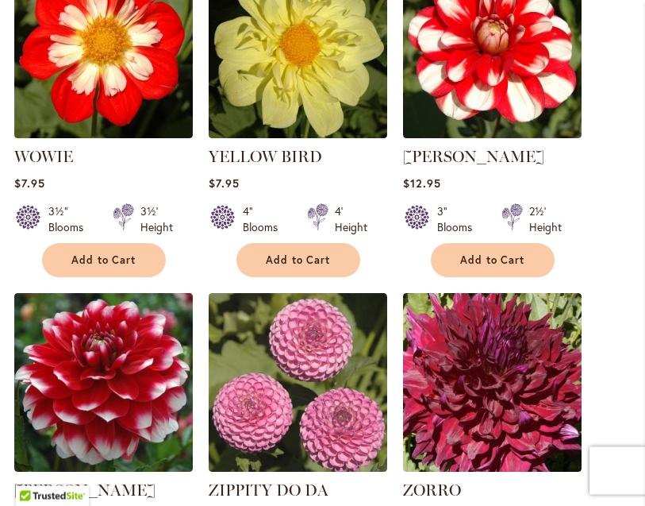
scroll to position [1012, 0]
